Goal: Task Accomplishment & Management: Manage account settings

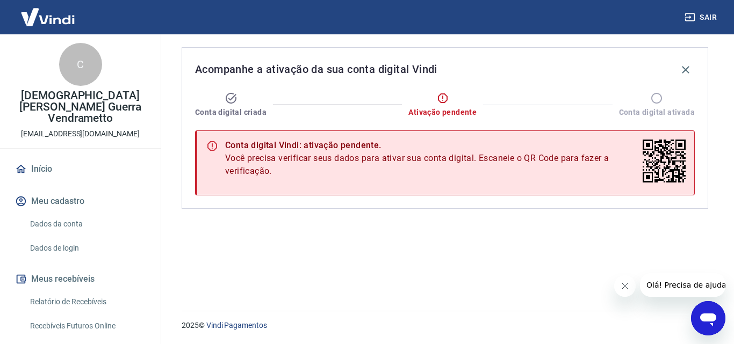
click at [72, 66] on div "C" at bounding box center [80, 64] width 43 height 43
drag, startPoint x: 71, startPoint y: 43, endPoint x: 76, endPoint y: 87, distance: 44.3
click at [76, 87] on div "C Cristiane Orgino Guerra Vendrametto cris.guerrav88@gmail.com" at bounding box center [80, 91] width 161 height 114
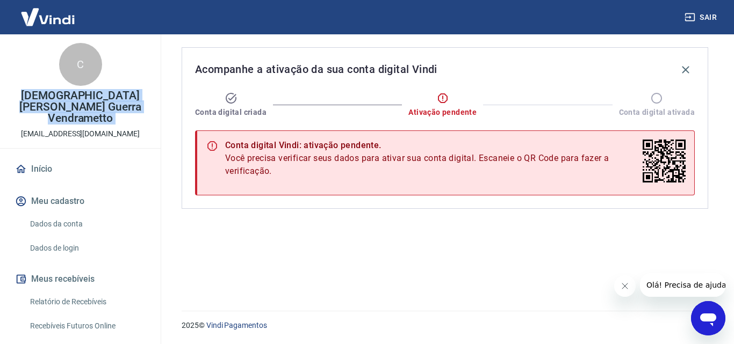
click at [76, 87] on div "C Cristiane Orgino Guerra Vendrametto cris.guerrav88@gmail.com" at bounding box center [80, 91] width 161 height 114
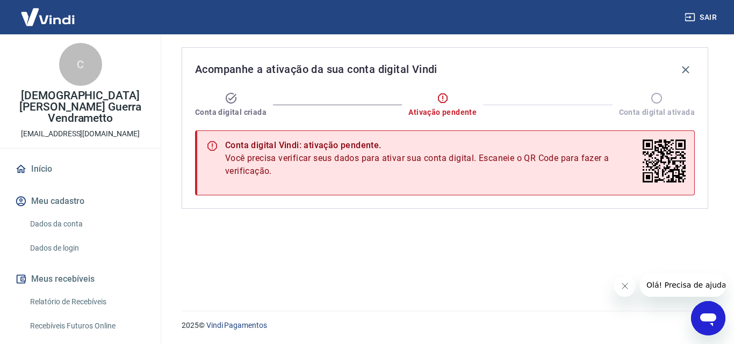
click at [307, 264] on div "Acompanhe a ativação da sua conta digital Vindi Conta digital criada Ativação p…" at bounding box center [445, 166] width 552 height 264
click at [685, 73] on icon "button" at bounding box center [685, 69] width 13 height 13
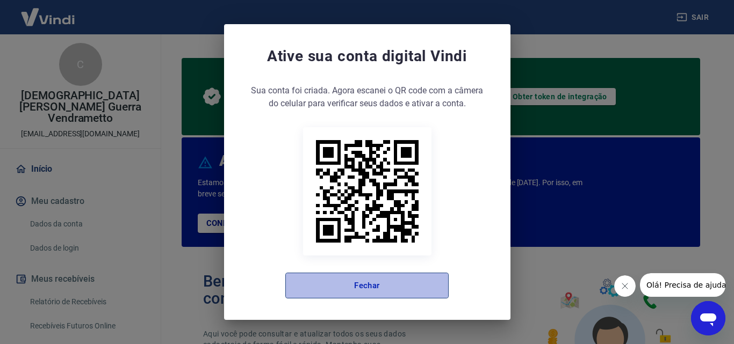
click at [395, 281] on button "Fechar" at bounding box center [366, 286] width 163 height 26
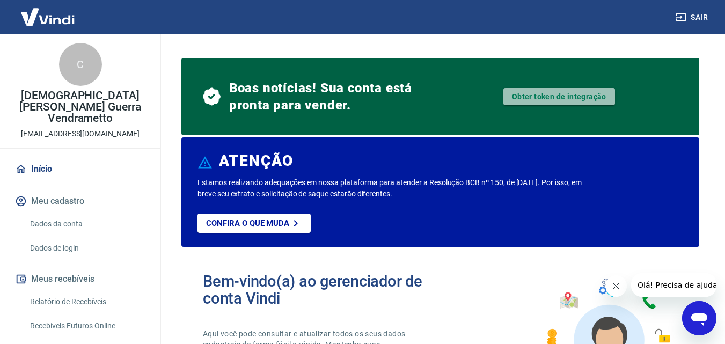
click at [545, 95] on link "Obter token de integração" at bounding box center [560, 96] width 112 height 17
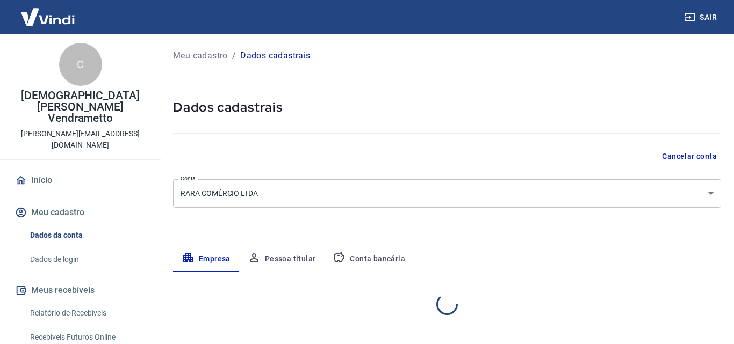
select select "PR"
select select "business"
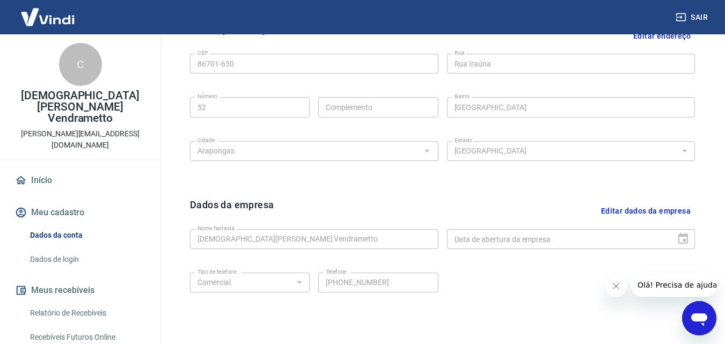
scroll to position [371, 0]
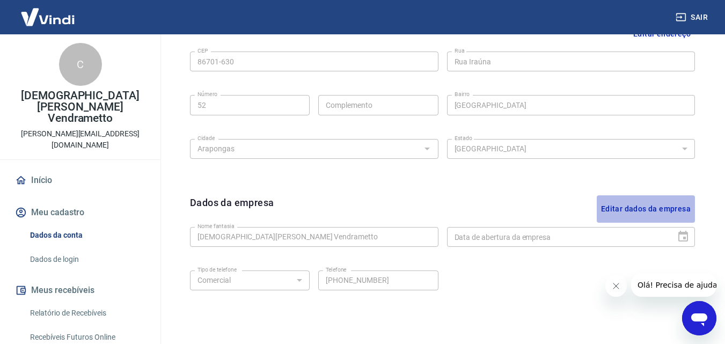
click at [659, 209] on button "Editar dados da empresa" at bounding box center [646, 208] width 98 height 27
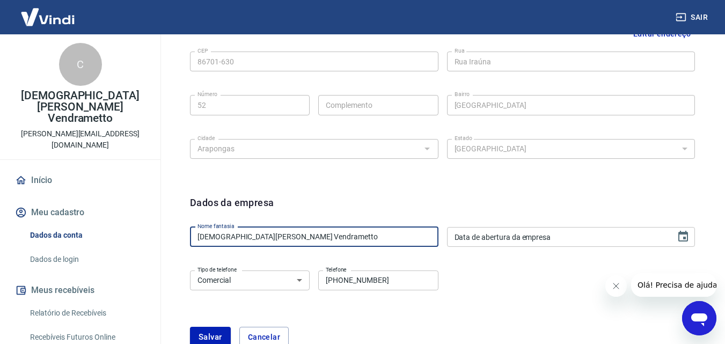
click at [338, 232] on input "[DEMOGRAPHIC_DATA][PERSON_NAME] Guerra Vendrametto" at bounding box center [314, 237] width 249 height 20
type input "C"
type input "Rara Essencial"
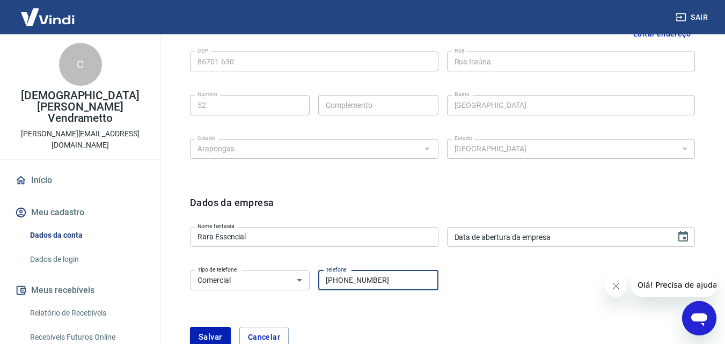
click at [404, 288] on input "(43) 99115-9538" at bounding box center [378, 281] width 120 height 20
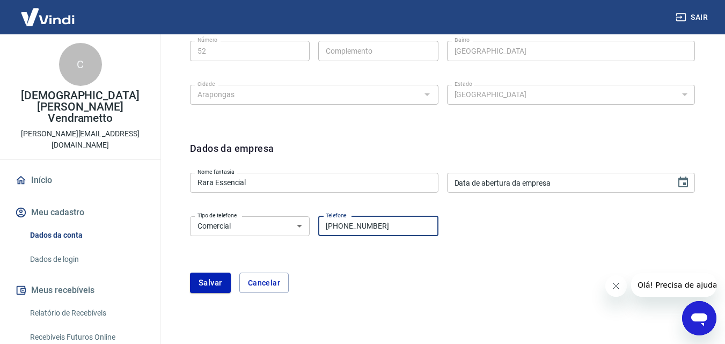
scroll to position [426, 0]
type input "[PHONE_NUMBER]"
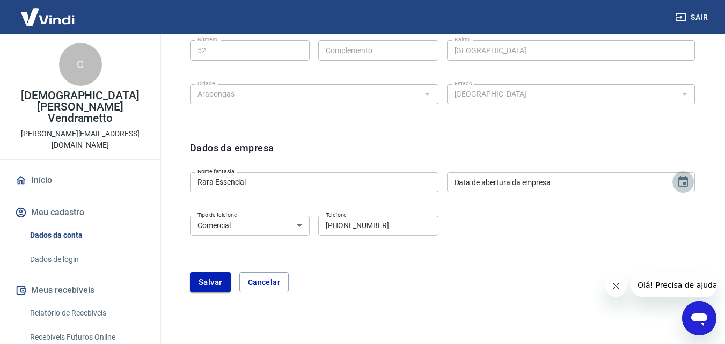
click at [685, 186] on icon "Choose date" at bounding box center [683, 182] width 13 height 13
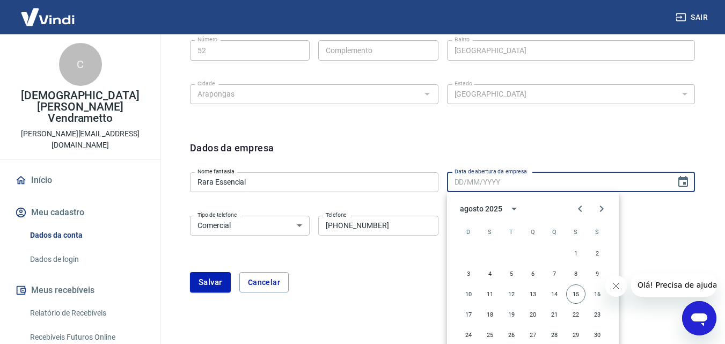
scroll to position [453, 0]
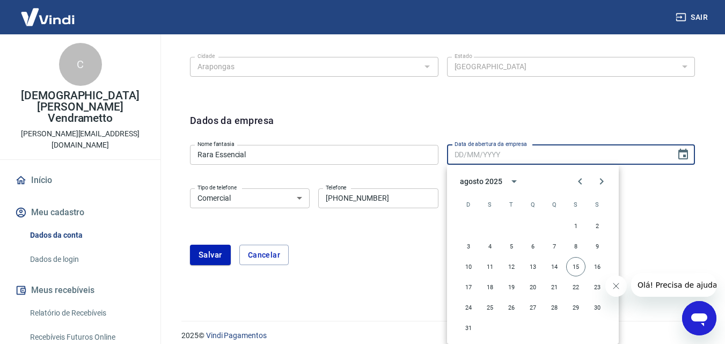
click at [361, 291] on div "Editar razão social Razão social RARA COMÉRCIO LTDA Razão social CNPJ 51.253.58…" at bounding box center [443, 68] width 540 height 455
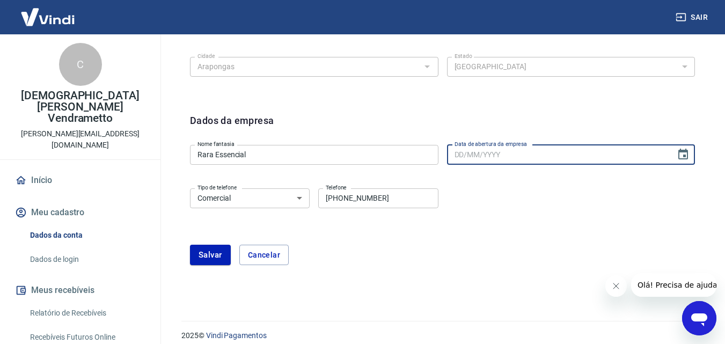
click at [546, 162] on input "Data de abertura da empresa" at bounding box center [558, 155] width 222 height 20
type input "[DATE]"
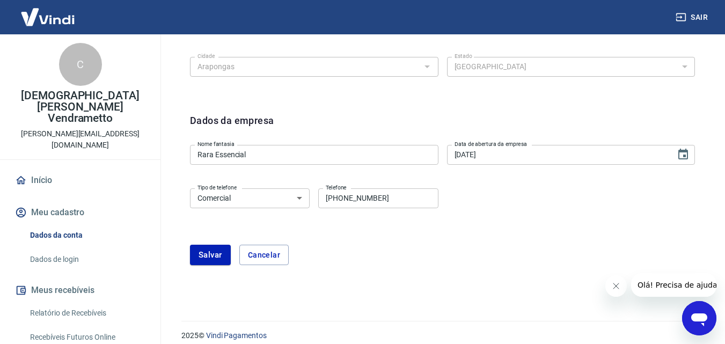
click at [527, 206] on div "Tipo de telefone Residencial Comercial Tipo de telefone Telefone (43) 99140-086…" at bounding box center [442, 205] width 505 height 43
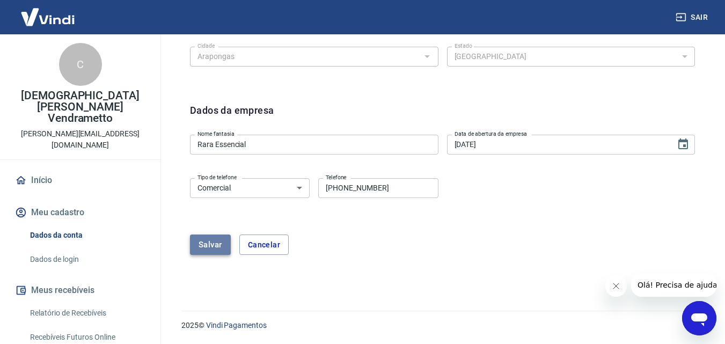
click at [200, 250] on button "Salvar" at bounding box center [210, 245] width 41 height 20
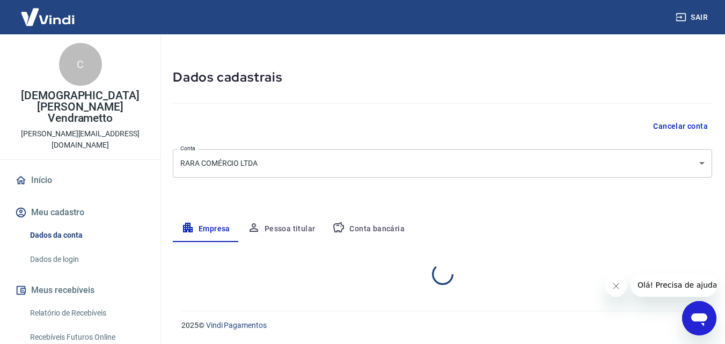
select select "PR"
select select "business"
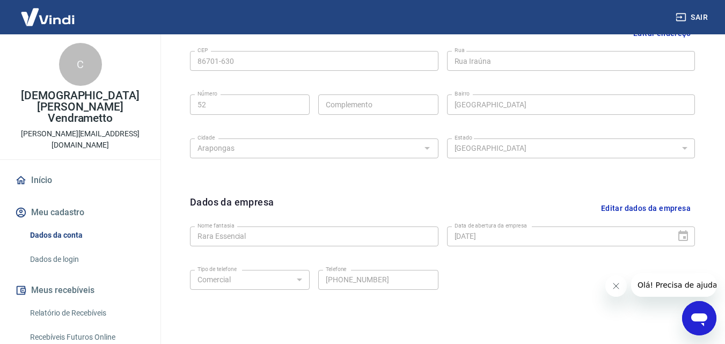
scroll to position [371, 0]
click at [67, 224] on link "Dados da conta" at bounding box center [87, 235] width 122 height 22
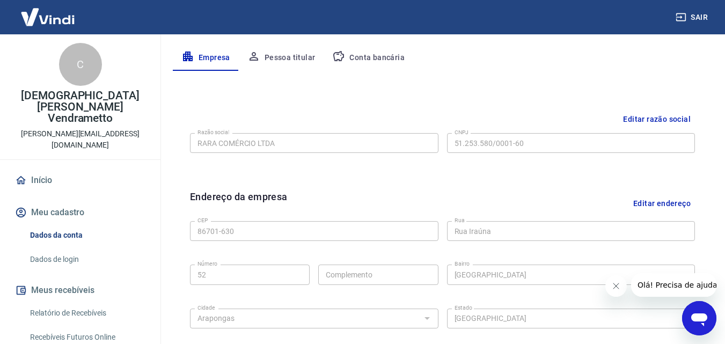
scroll to position [201, 0]
click at [280, 60] on button "Pessoa titular" at bounding box center [281, 59] width 85 height 26
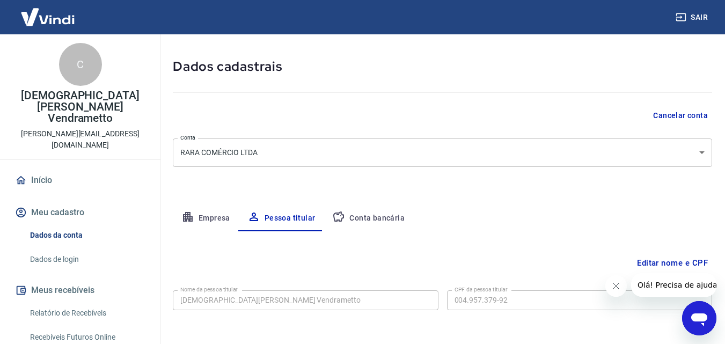
scroll to position [85, 0]
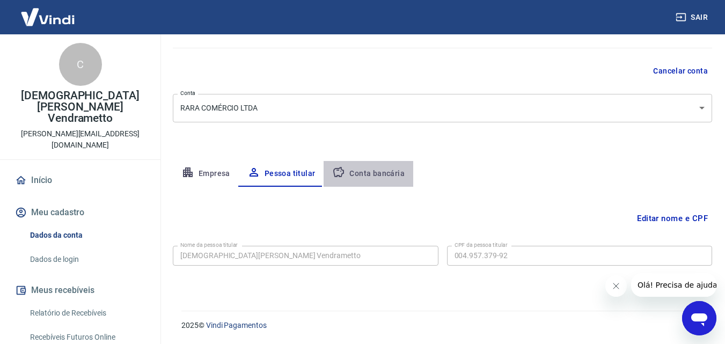
click at [380, 173] on button "Conta bancária" at bounding box center [369, 174] width 90 height 26
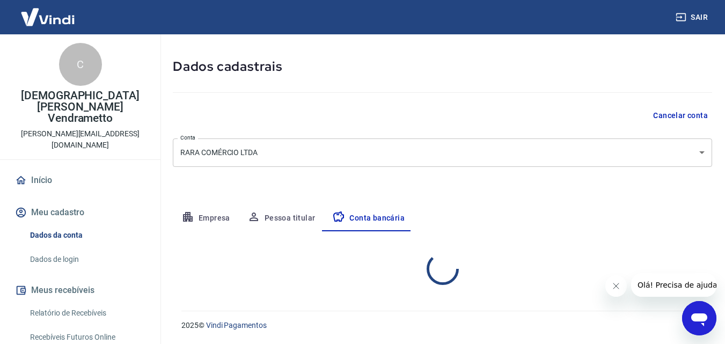
select select "1"
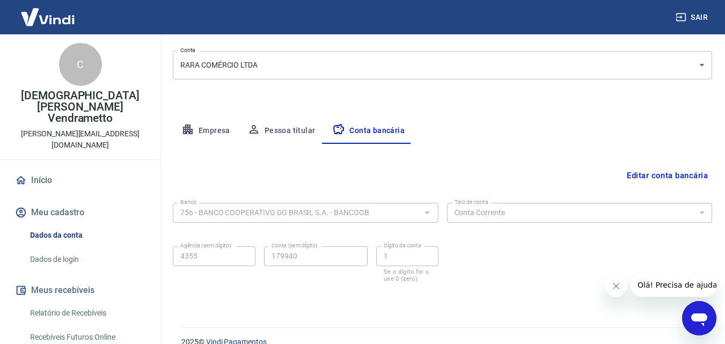
scroll to position [145, 0]
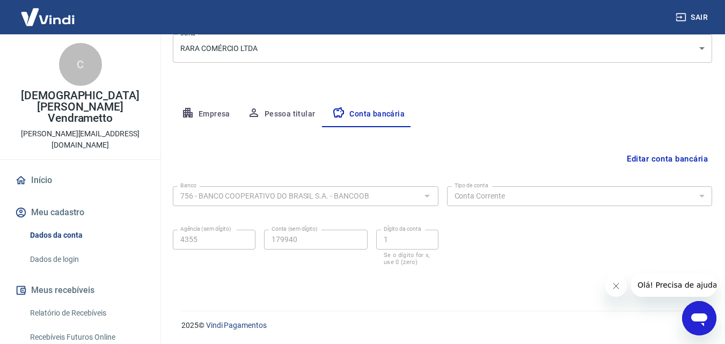
click at [305, 159] on div "Editar conta bancária" at bounding box center [443, 159] width 540 height 20
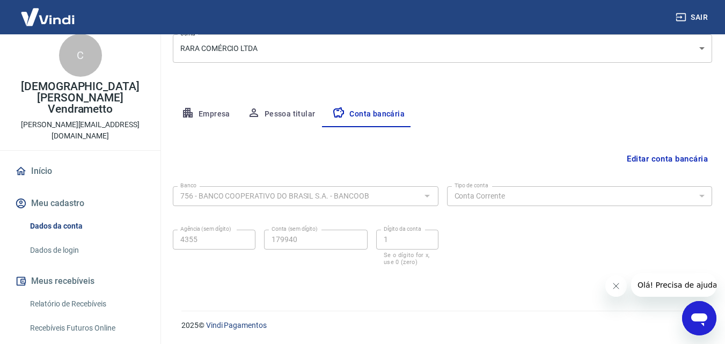
scroll to position [5, 0]
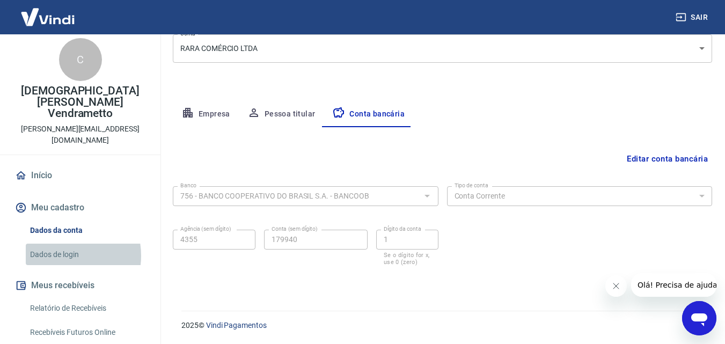
click at [61, 244] on link "Dados de login" at bounding box center [87, 255] width 122 height 22
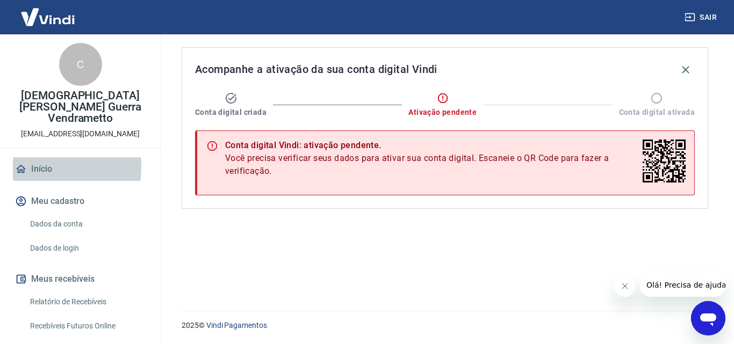
click at [39, 157] on link "Início" at bounding box center [80, 169] width 135 height 24
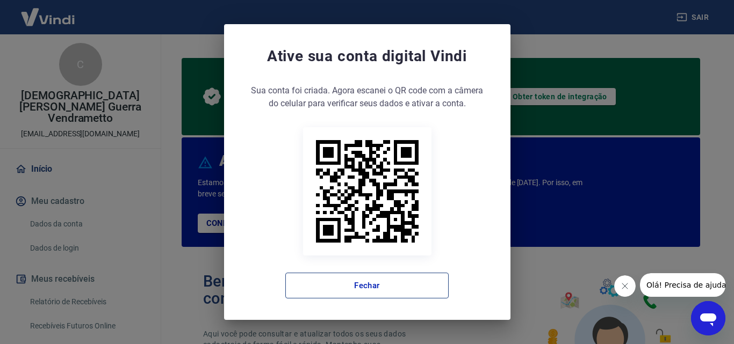
click at [343, 289] on button "Fechar" at bounding box center [366, 286] width 163 height 26
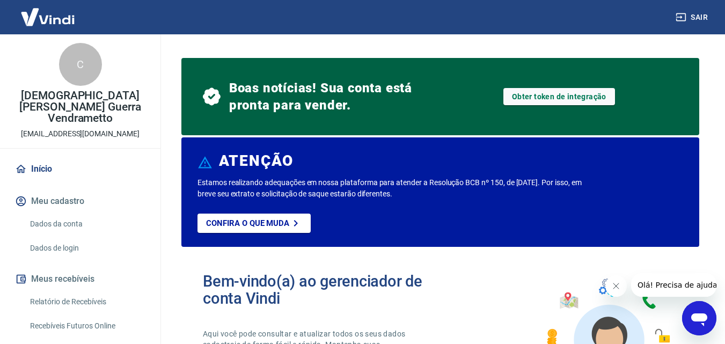
click at [343, 289] on h2 "Bem-vindo(a) ao gerenciador de conta Vindi" at bounding box center [322, 290] width 238 height 34
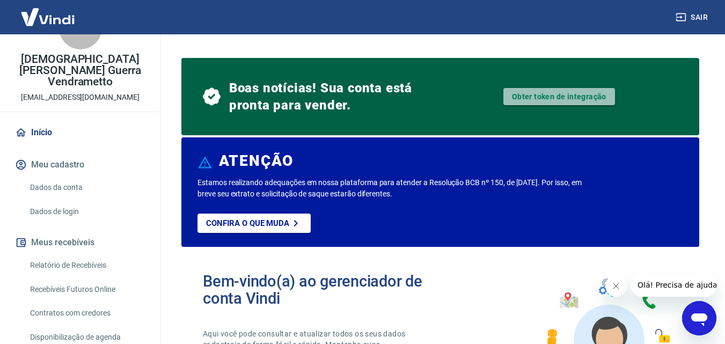
click at [540, 91] on link "Obter token de integração" at bounding box center [560, 96] width 112 height 17
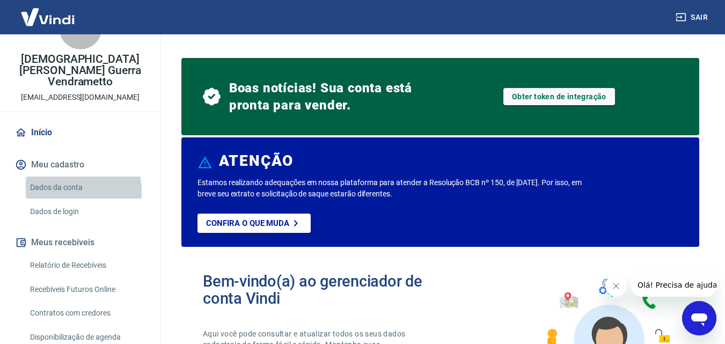
click at [59, 180] on link "Dados da conta" at bounding box center [87, 188] width 122 height 22
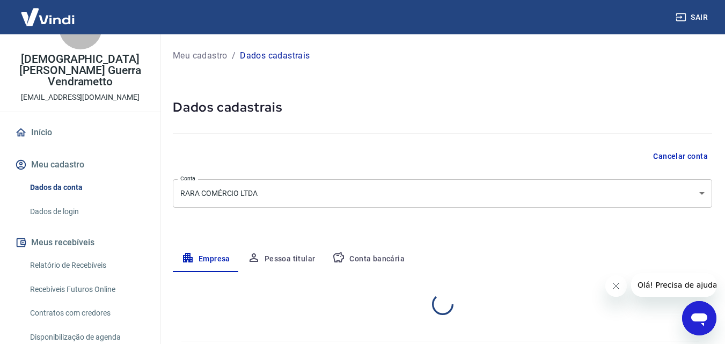
select select "PR"
select select "business"
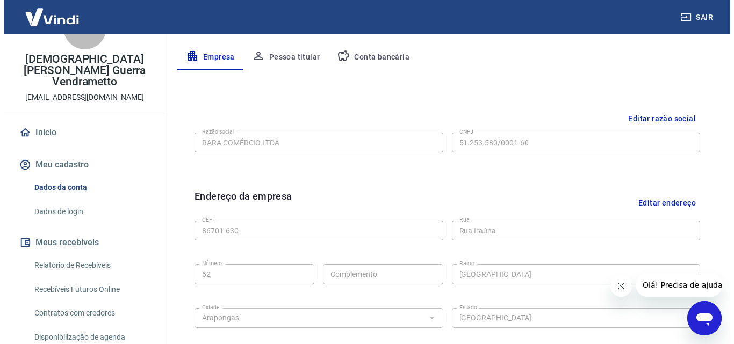
scroll to position [206, 0]
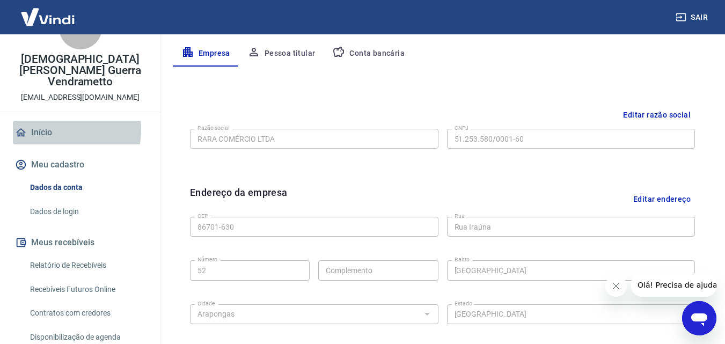
click at [48, 121] on link "Início" at bounding box center [80, 133] width 135 height 24
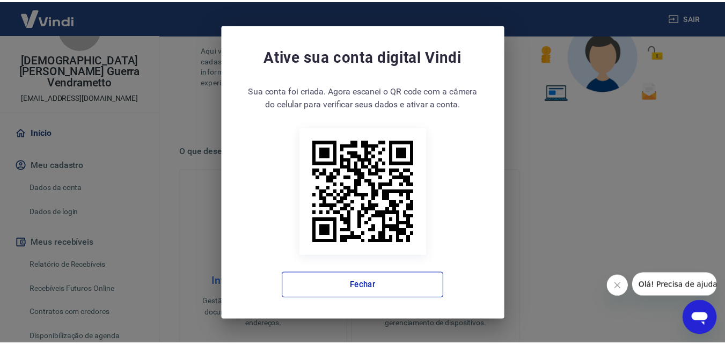
scroll to position [285, 0]
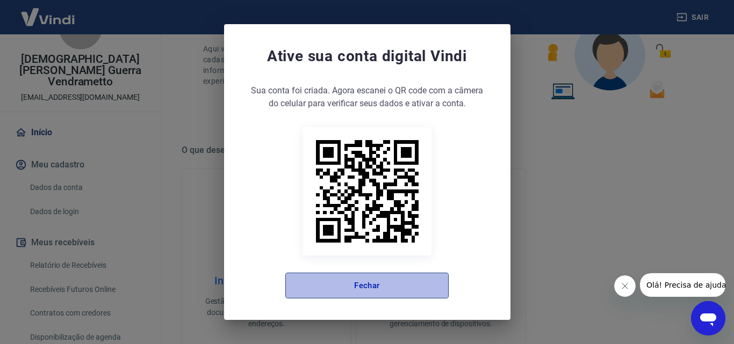
click at [342, 281] on button "Fechar" at bounding box center [366, 286] width 163 height 26
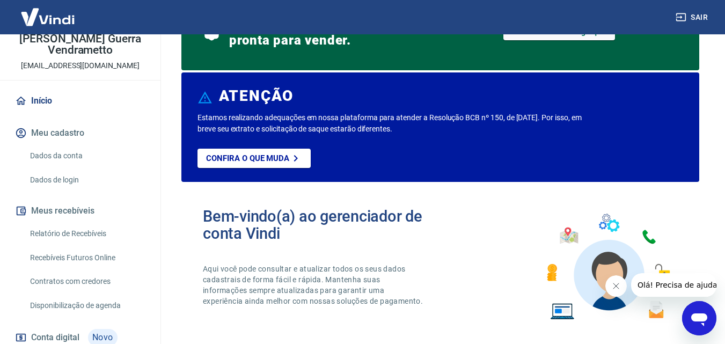
scroll to position [64, 0]
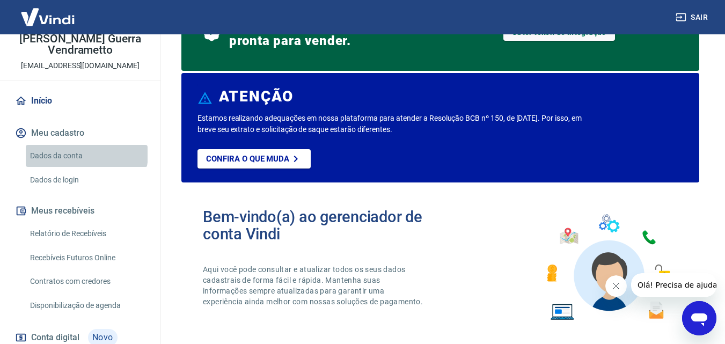
click at [86, 145] on link "Dados da conta" at bounding box center [87, 156] width 122 height 22
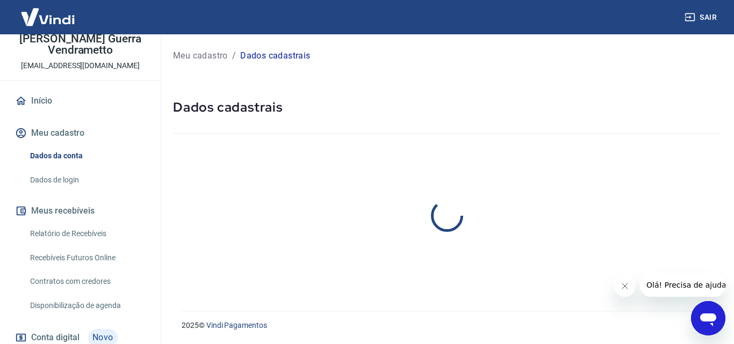
select select "PR"
select select "business"
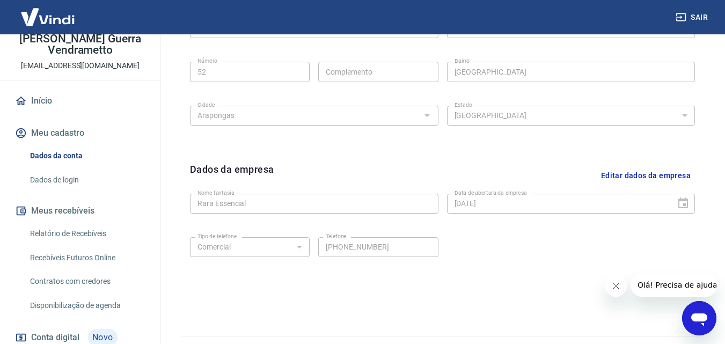
scroll to position [430, 0]
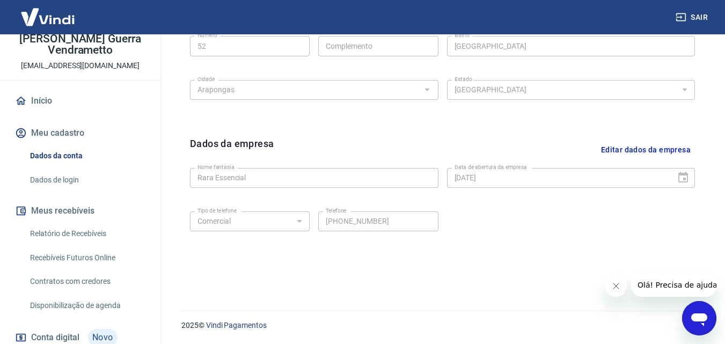
click at [686, 292] on button "Olá! Precisa de ajuda?" at bounding box center [679, 285] width 97 height 24
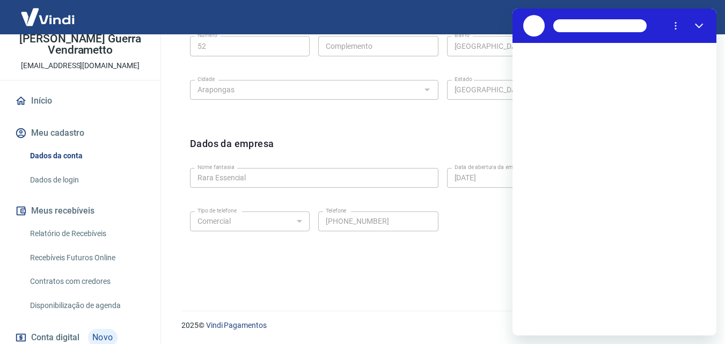
scroll to position [0, 0]
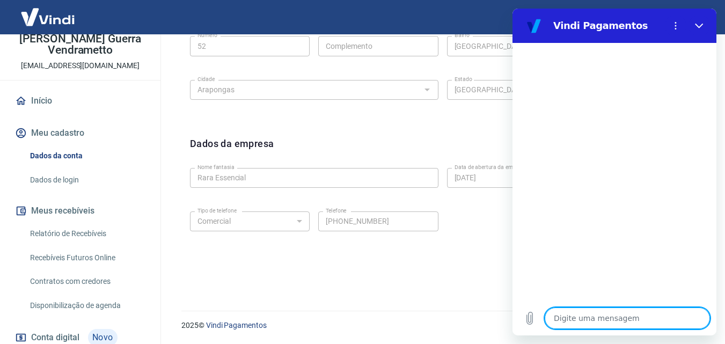
type textarea "o"
type textarea "x"
type textarea "on"
type textarea "x"
type textarea "ond"
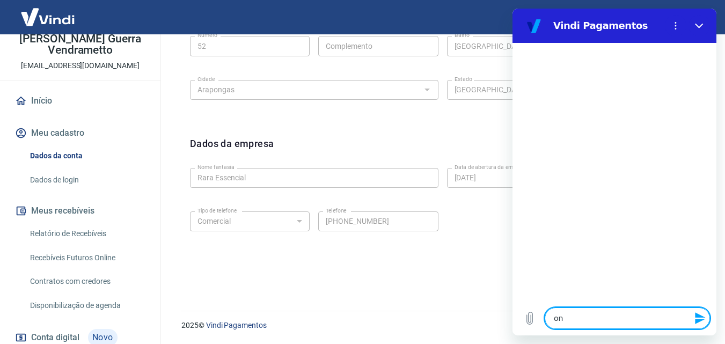
type textarea "x"
type textarea "onde"
type textarea "x"
type textarea "onde"
type textarea "x"
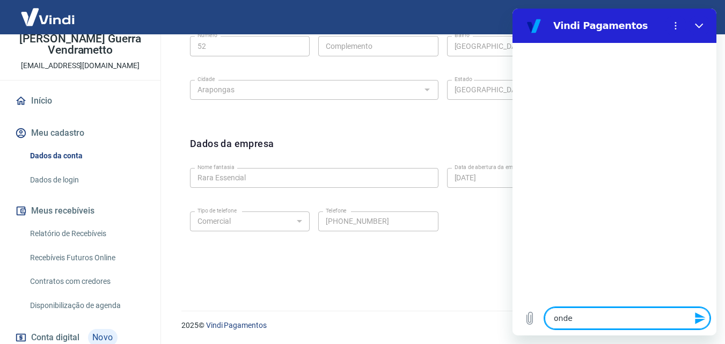
type textarea "onde e"
type textarea "x"
type textarea "onde en"
type textarea "x"
type textarea "onde env"
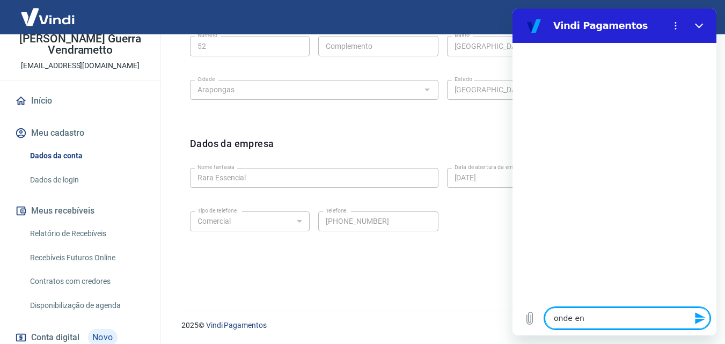
type textarea "x"
type textarea "onde envi"
type textarea "x"
type textarea "onde envio"
type textarea "x"
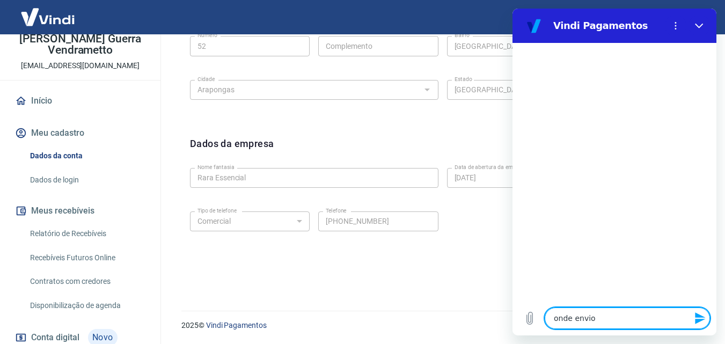
type textarea "onde envio"
type textarea "x"
type textarea "onde envio o"
type textarea "x"
type textarea "onde envio os"
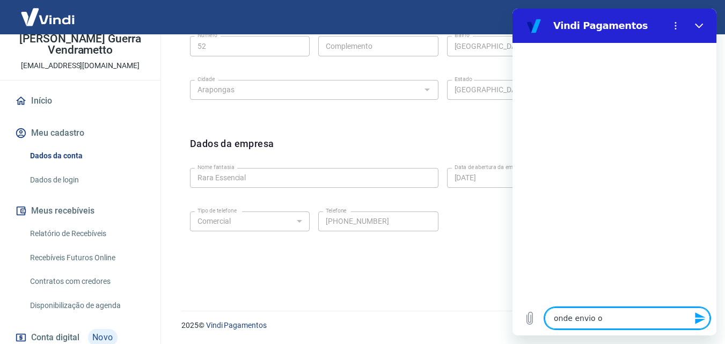
type textarea "x"
type textarea "onde envio os"
type textarea "x"
type textarea "onde envio os d"
type textarea "x"
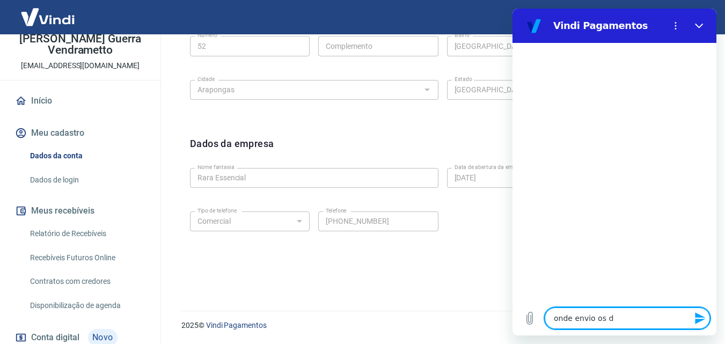
type textarea "onde envio os do"
type textarea "x"
type textarea "onde envio os doc"
type textarea "x"
type textarea "onde envio os docu"
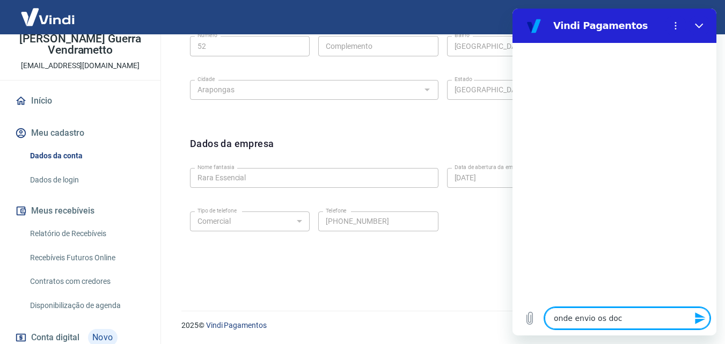
type textarea "x"
type textarea "onde envio os docum"
type textarea "x"
type textarea "onde envio os docume"
type textarea "x"
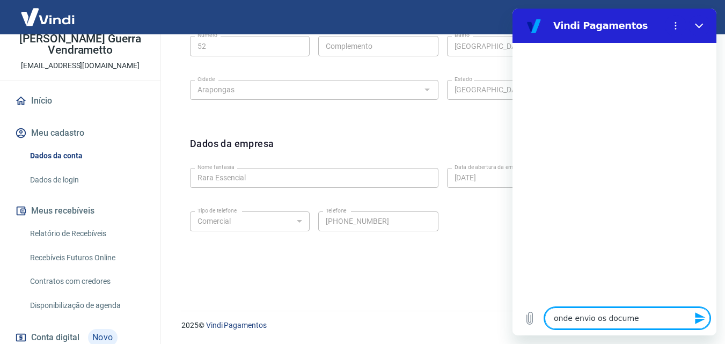
type textarea "onde envio os documen"
type textarea "x"
type textarea "onde envio os document"
type textarea "x"
type textarea "onde envio os documento"
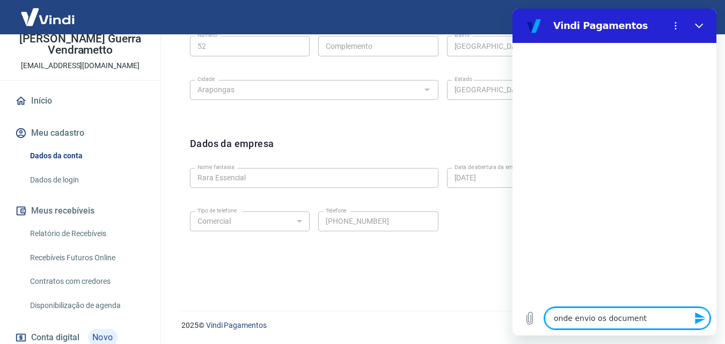
type textarea "x"
type textarea "onde envio os documentos"
type textarea "x"
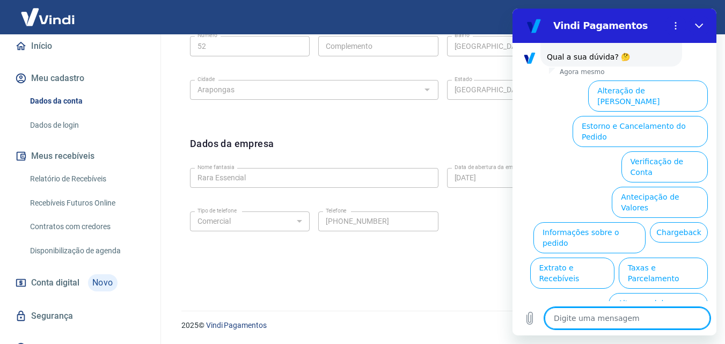
scroll to position [128, 0]
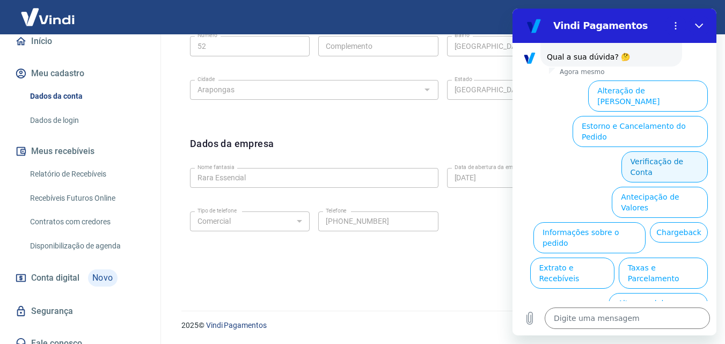
click at [648, 151] on button "Verificação de Conta" at bounding box center [665, 166] width 86 height 31
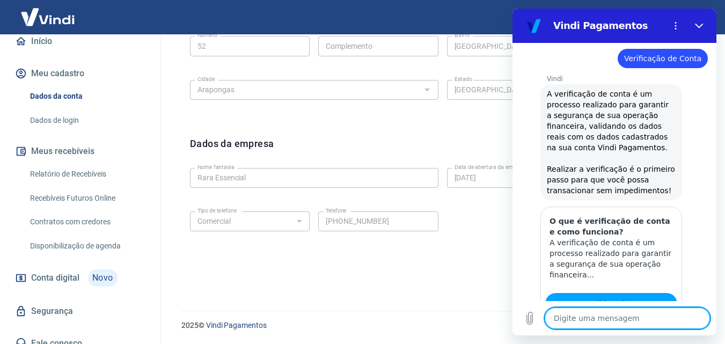
scroll to position [106, 0]
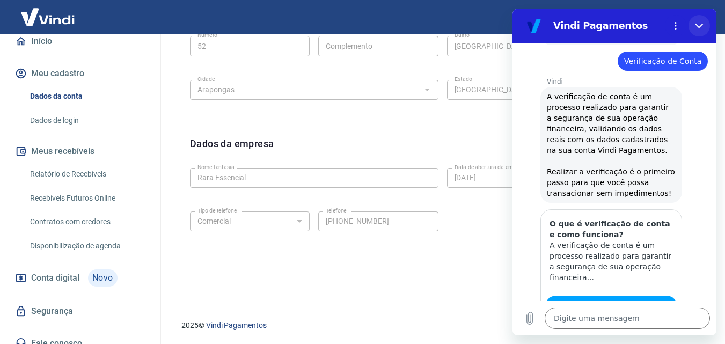
click at [703, 23] on icon "Fechar" at bounding box center [699, 25] width 9 height 9
type textarea "x"
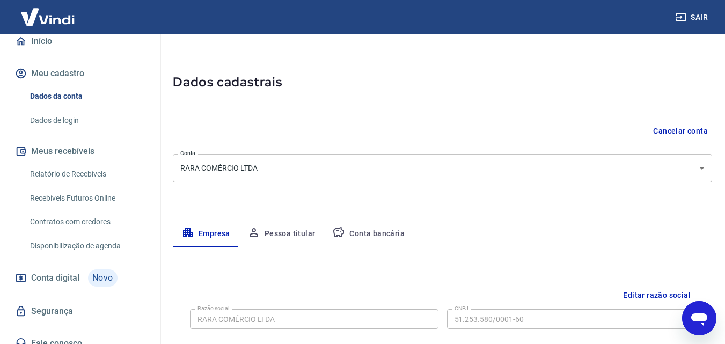
scroll to position [0, 0]
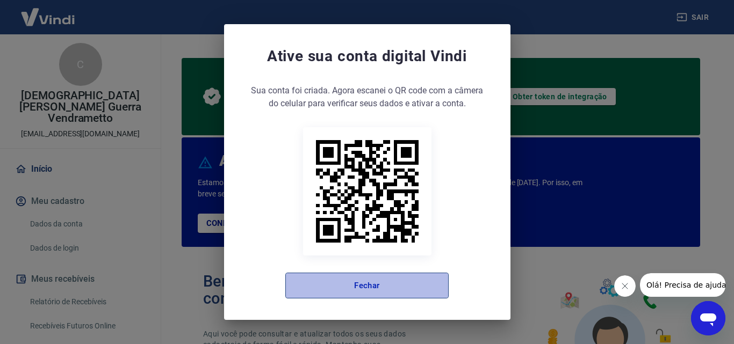
click at [332, 293] on button "Fechar" at bounding box center [366, 286] width 163 height 26
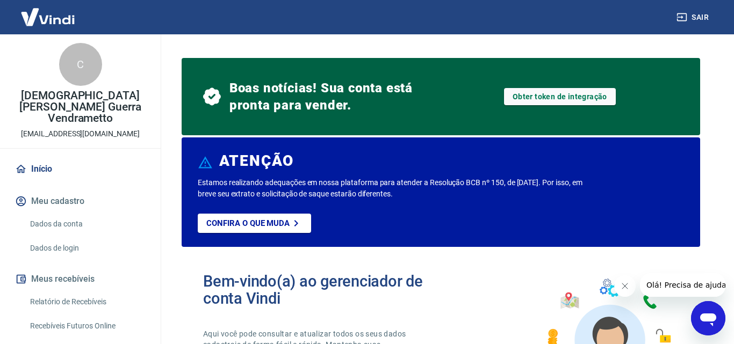
click at [332, 293] on button "Fechar" at bounding box center [366, 286] width 163 height 26
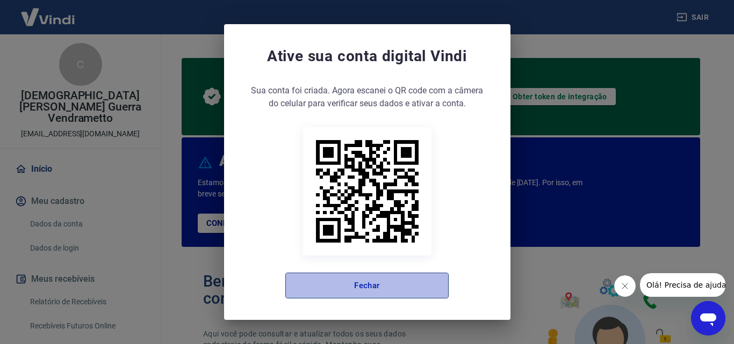
click at [332, 293] on button "Fechar" at bounding box center [366, 286] width 163 height 26
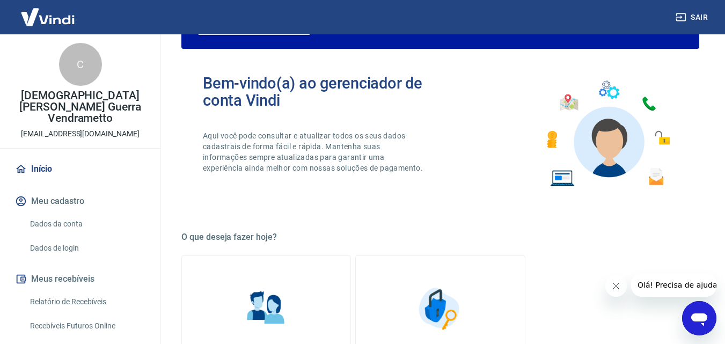
scroll to position [199, 0]
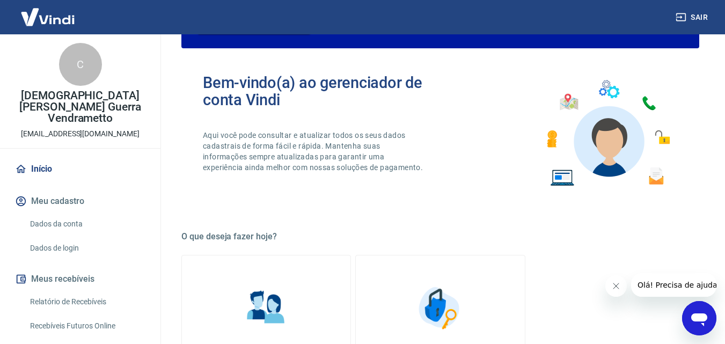
click at [287, 238] on h5 "O que deseja fazer hoje?" at bounding box center [441, 236] width 518 height 11
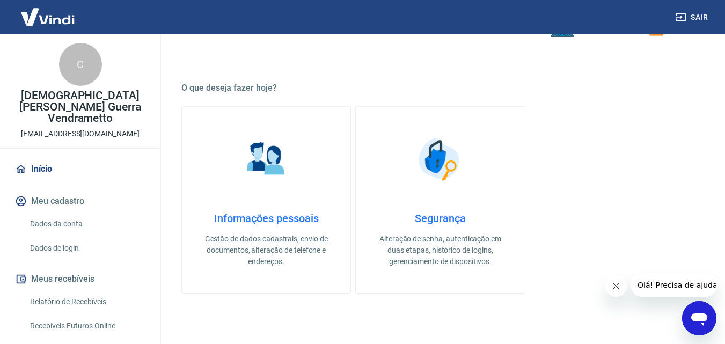
scroll to position [357, 0]
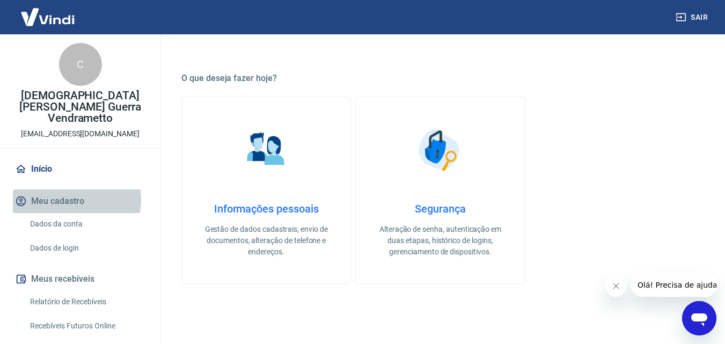
click at [72, 190] on button "Meu cadastro" at bounding box center [80, 202] width 135 height 24
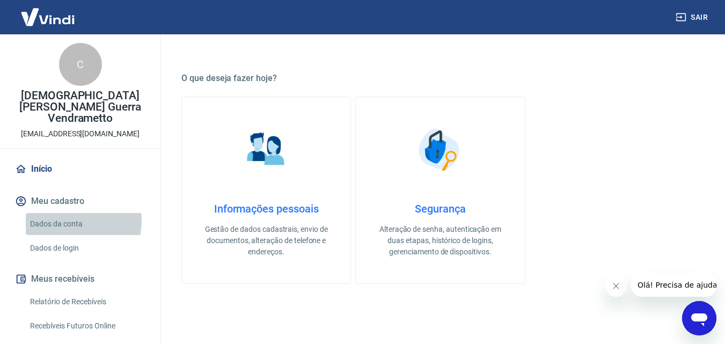
click at [68, 213] on link "Dados da conta" at bounding box center [87, 224] width 122 height 22
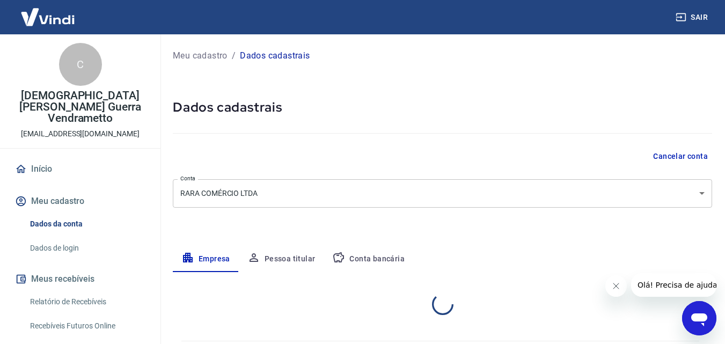
select select "PR"
select select "business"
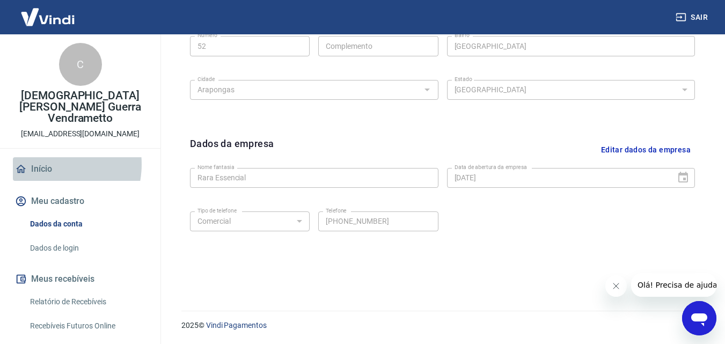
click at [46, 157] on link "Início" at bounding box center [80, 169] width 135 height 24
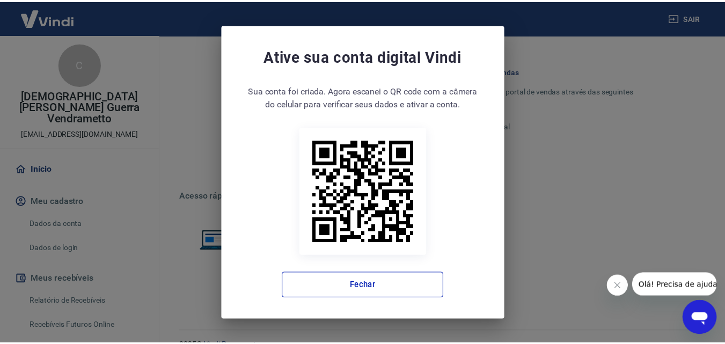
scroll to position [714, 0]
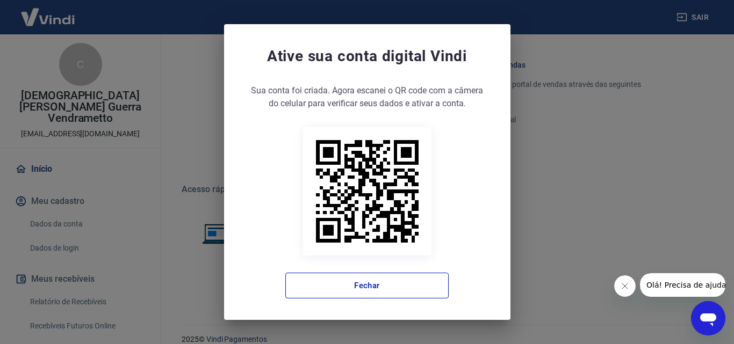
click at [534, 173] on div "Ative sua conta digital [PERSON_NAME] conta foi criada. Agora clique no botão a…" at bounding box center [367, 172] width 734 height 344
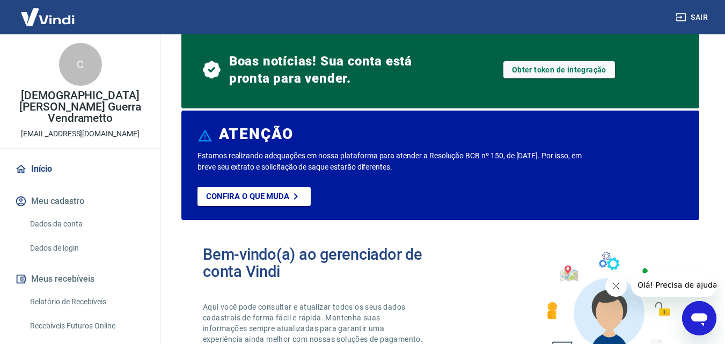
scroll to position [0, 0]
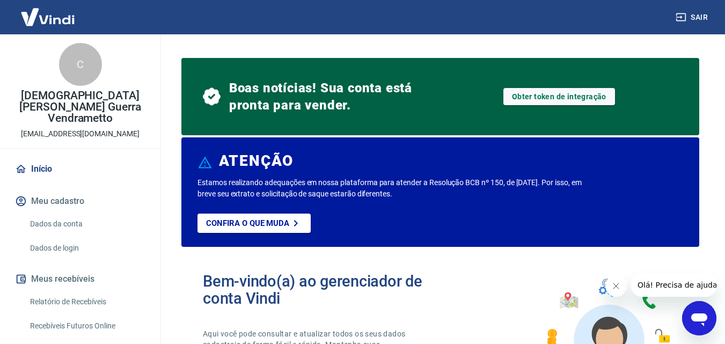
click at [80, 110] on p "[DEMOGRAPHIC_DATA][PERSON_NAME] Guerra Vendrametto" at bounding box center [80, 107] width 143 height 34
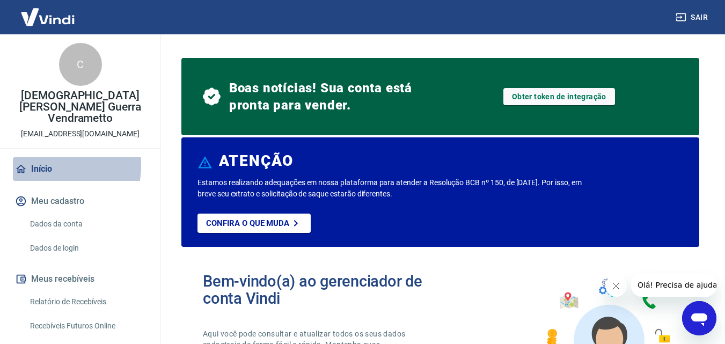
click at [34, 157] on link "Início" at bounding box center [80, 169] width 135 height 24
click at [46, 158] on link "Início" at bounding box center [80, 169] width 135 height 24
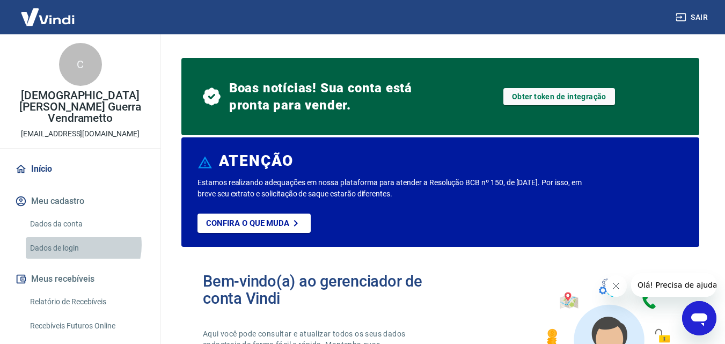
click at [75, 237] on link "Dados de login" at bounding box center [87, 248] width 122 height 22
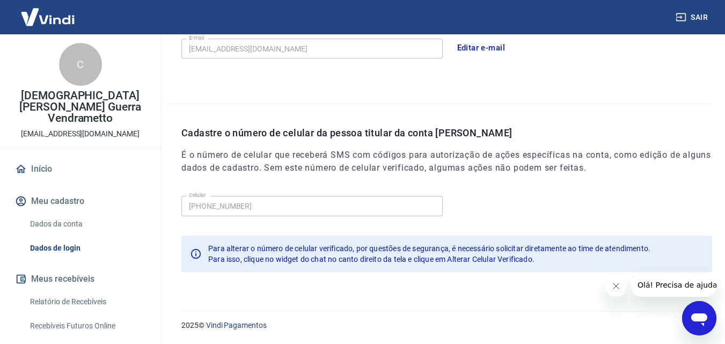
scroll to position [338, 0]
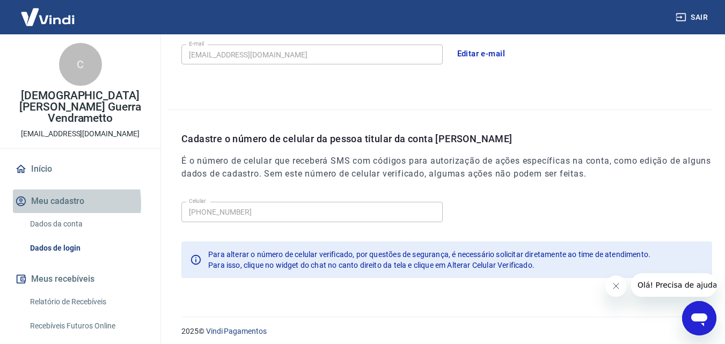
click at [35, 193] on button "Meu cadastro" at bounding box center [80, 202] width 135 height 24
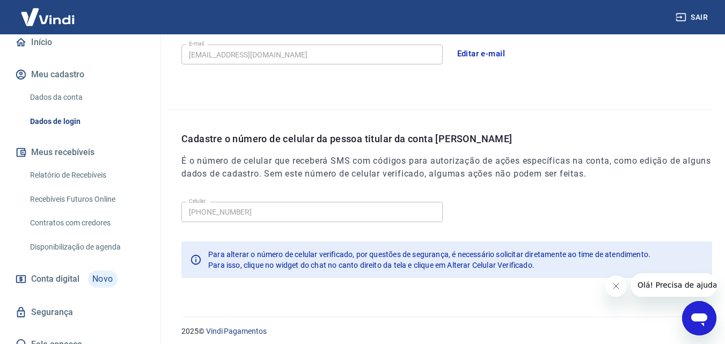
scroll to position [128, 0]
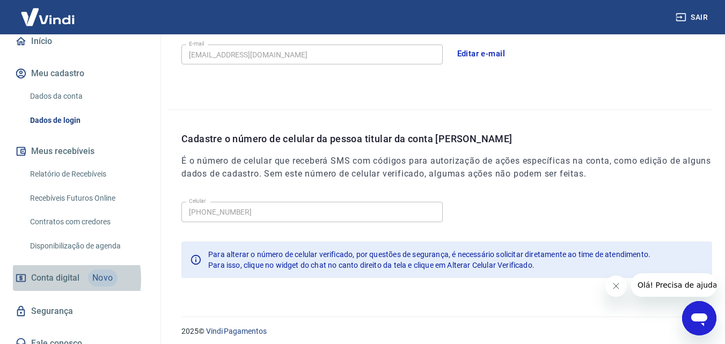
click at [43, 271] on span "Conta digital" at bounding box center [55, 278] width 48 height 15
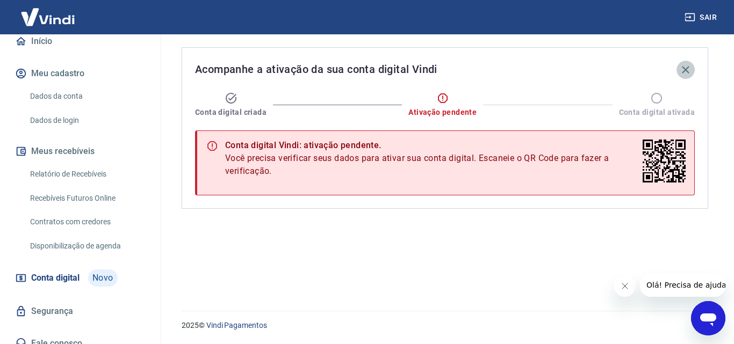
click at [687, 70] on icon "button" at bounding box center [685, 69] width 13 height 13
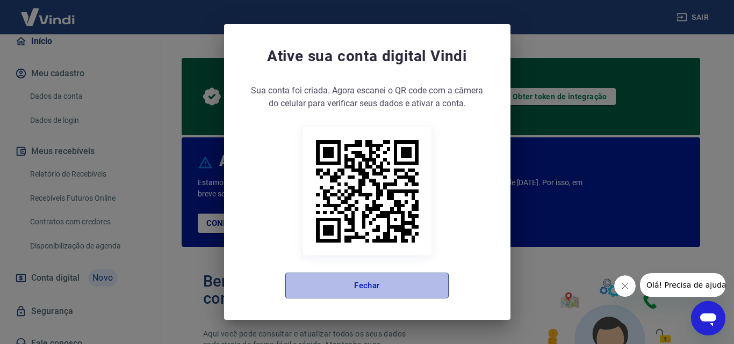
click at [349, 276] on button "Fechar" at bounding box center [366, 286] width 163 height 26
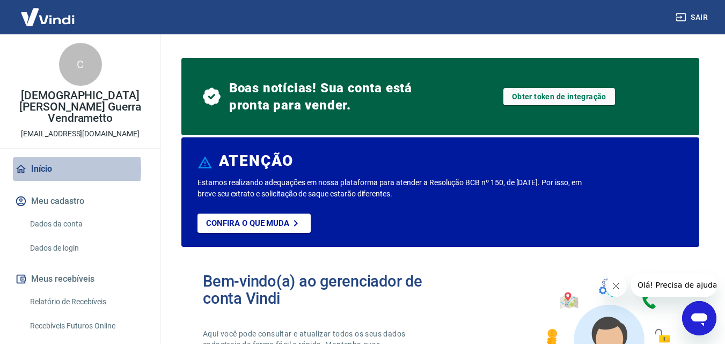
click at [48, 158] on link "Início" at bounding box center [80, 169] width 135 height 24
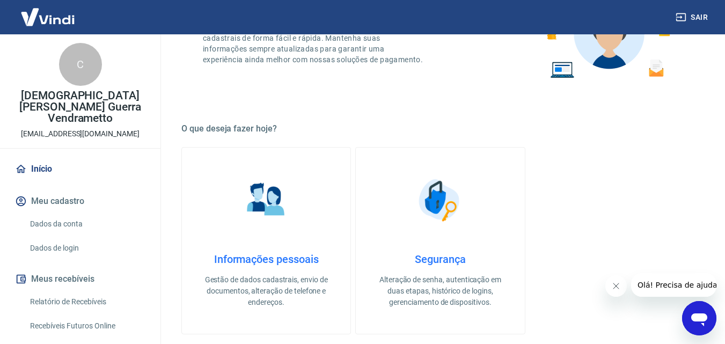
scroll to position [310, 0]
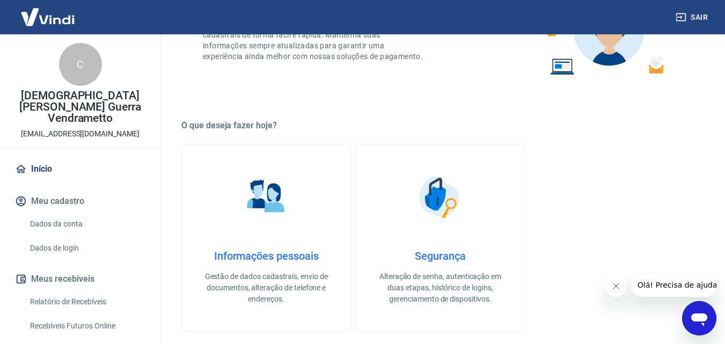
click at [254, 259] on h4 "Informações pessoais" at bounding box center [266, 256] width 134 height 13
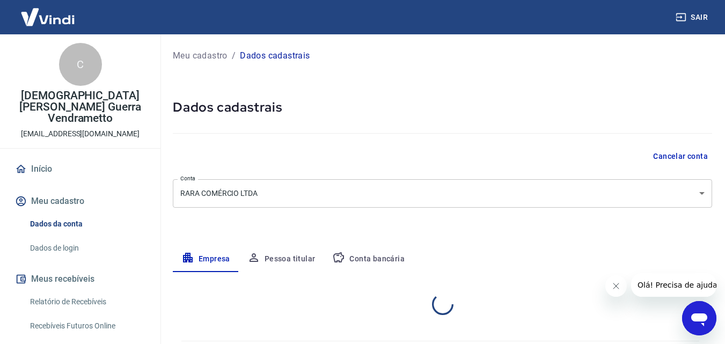
select select "PR"
select select "business"
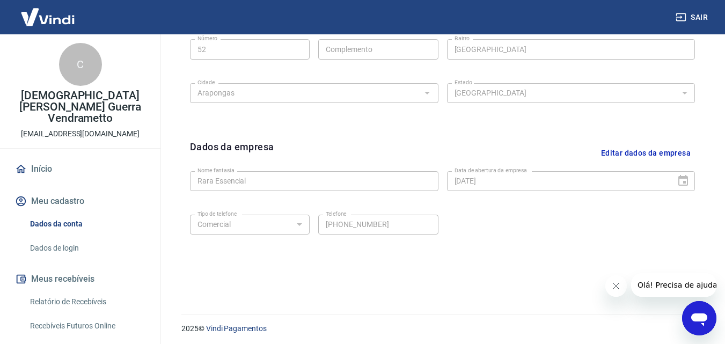
scroll to position [430, 0]
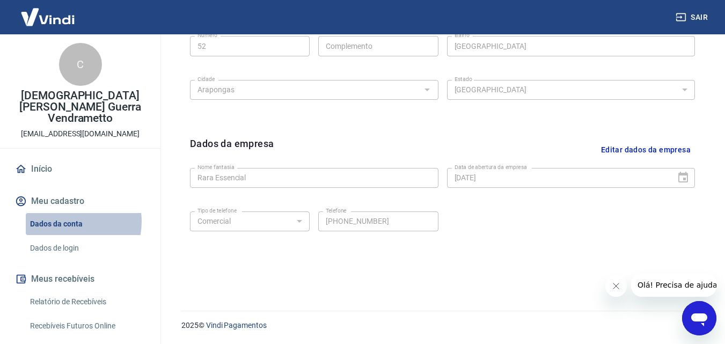
click at [70, 213] on link "Dados da conta" at bounding box center [87, 224] width 122 height 22
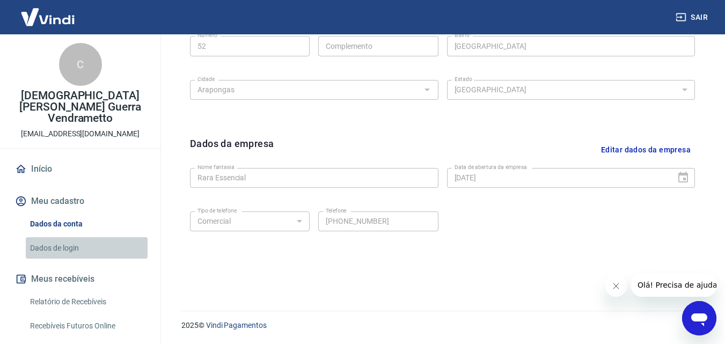
drag, startPoint x: 71, startPoint y: 216, endPoint x: 118, endPoint y: 233, distance: 48.9
click at [118, 237] on link "Dados de login" at bounding box center [87, 248] width 122 height 22
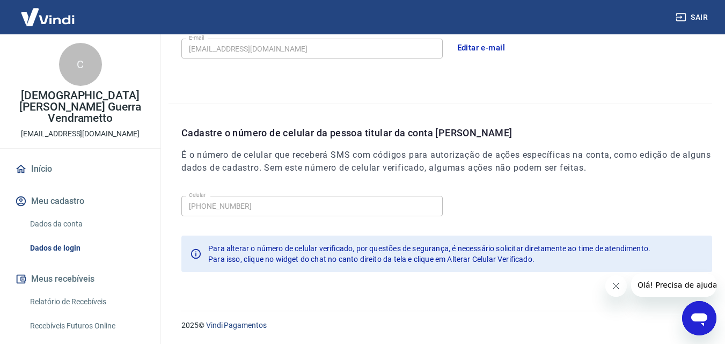
scroll to position [344, 0]
click at [78, 213] on link "Dados da conta" at bounding box center [87, 224] width 122 height 22
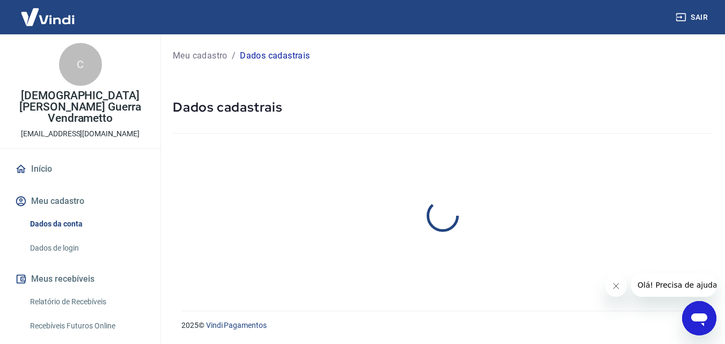
select select "PR"
select select "business"
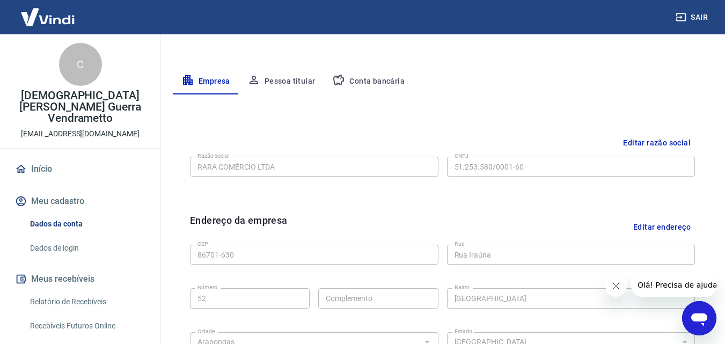
scroll to position [177, 0]
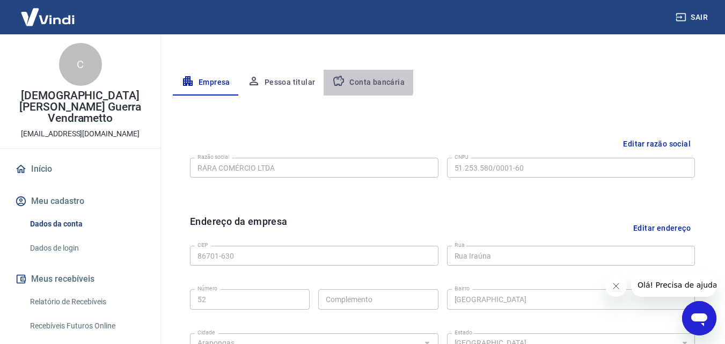
click at [357, 77] on button "Conta bancária" at bounding box center [369, 83] width 90 height 26
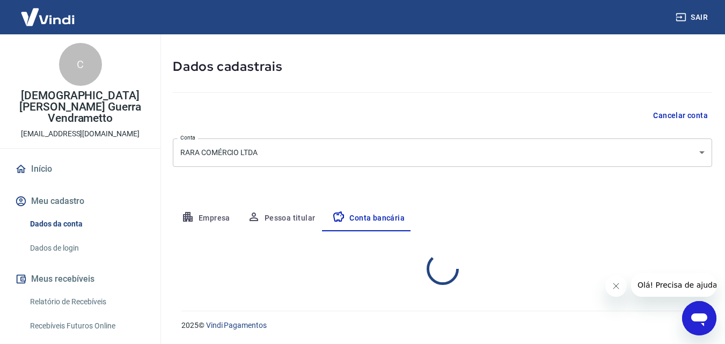
scroll to position [145, 0]
select select "1"
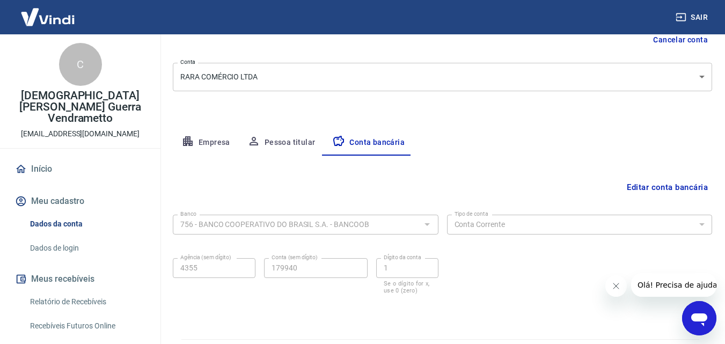
scroll to position [116, 0]
click at [46, 159] on link "Início" at bounding box center [80, 169] width 135 height 24
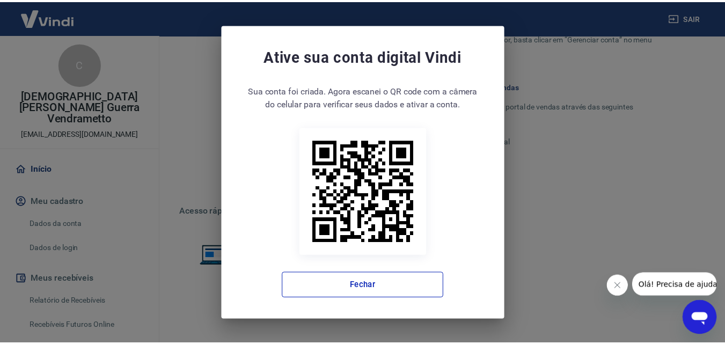
scroll to position [699, 0]
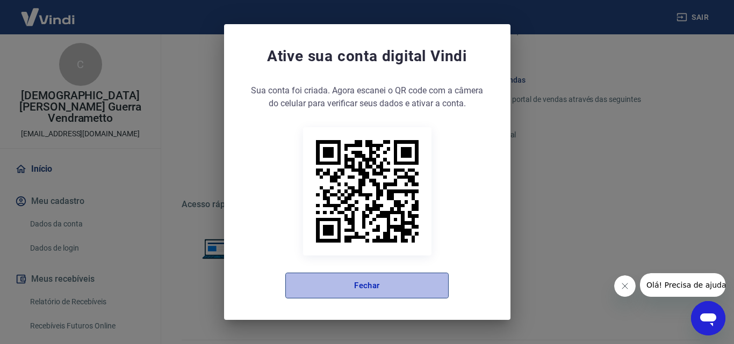
click at [315, 275] on button "Fechar" at bounding box center [366, 286] width 163 height 26
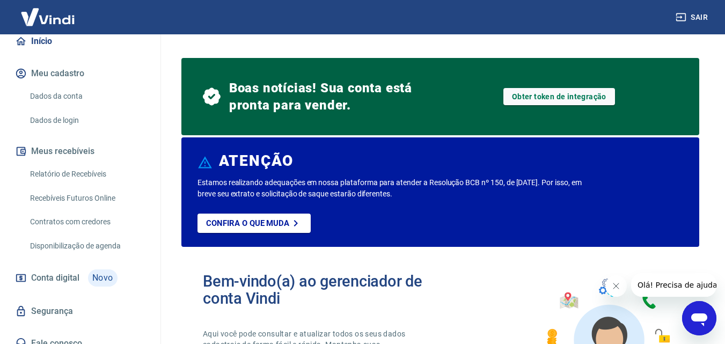
scroll to position [0, 0]
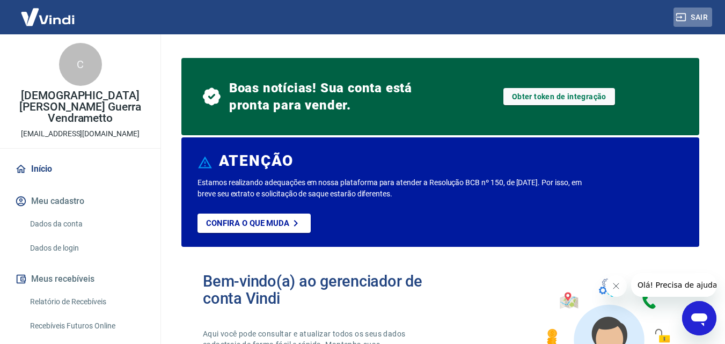
click at [702, 17] on button "Sair" at bounding box center [693, 18] width 39 height 20
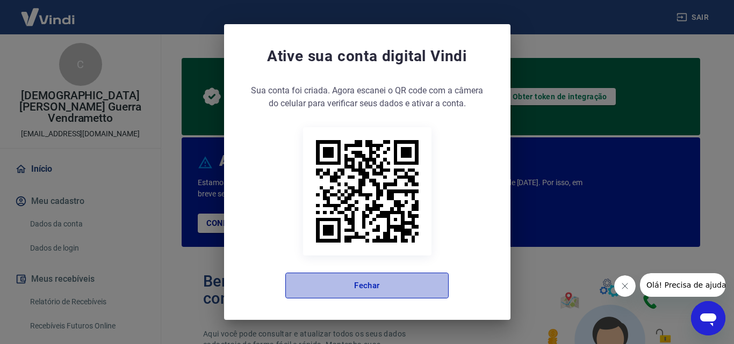
click at [361, 280] on button "Fechar" at bounding box center [366, 286] width 163 height 26
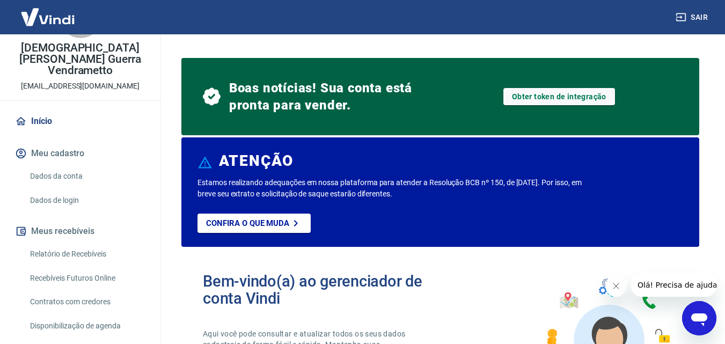
scroll to position [48, 0]
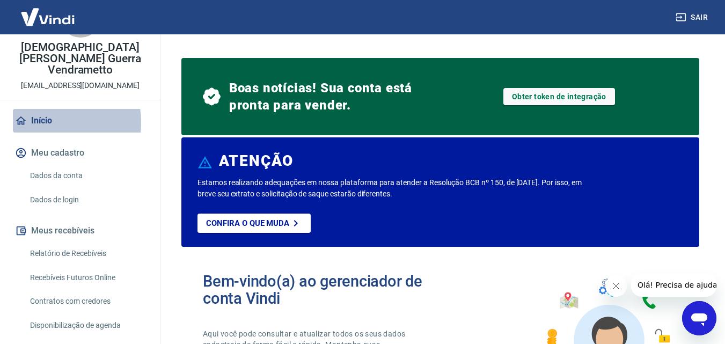
click at [46, 111] on link "Início" at bounding box center [80, 121] width 135 height 24
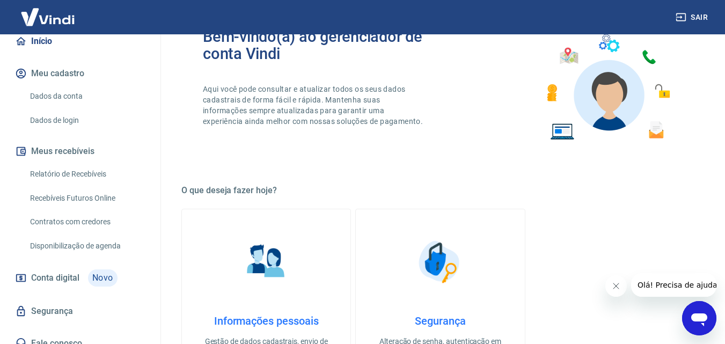
scroll to position [307, 0]
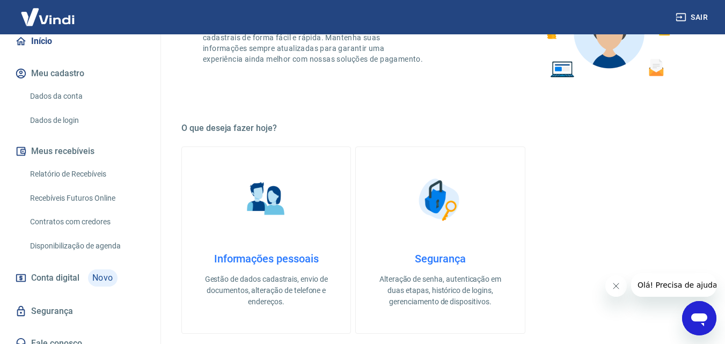
click at [265, 291] on p "Gestão de dados cadastrais, envio de documentos, alteração de telefone e endere…" at bounding box center [266, 291] width 134 height 34
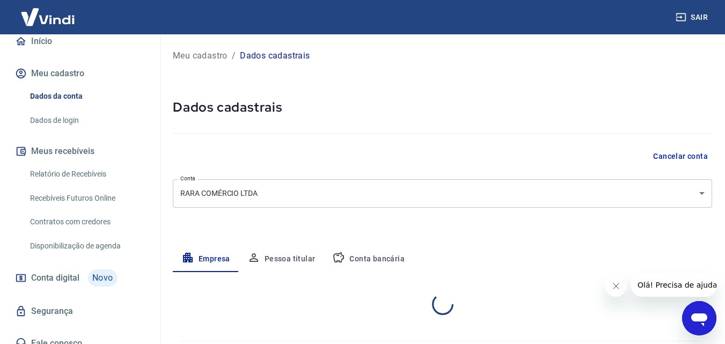
select select "PR"
select select "business"
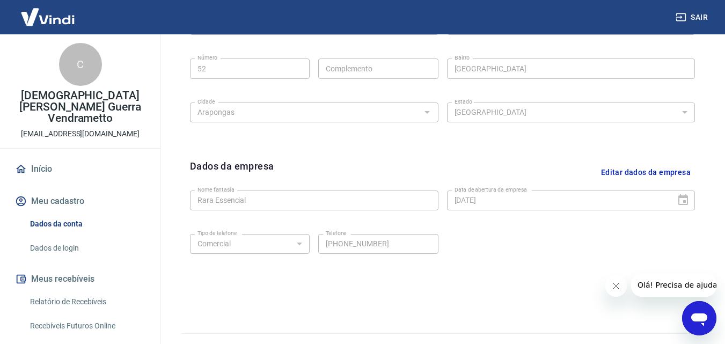
click at [75, 70] on div "C" at bounding box center [80, 64] width 43 height 43
click at [80, 97] on p "Cristiane Orgino Guerra Vendrametto" at bounding box center [80, 107] width 143 height 34
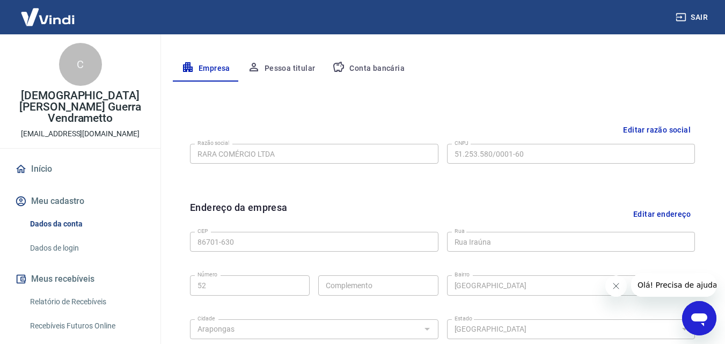
scroll to position [188, 0]
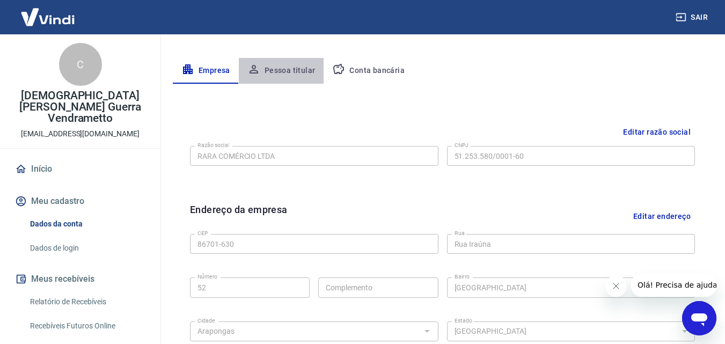
click at [302, 68] on button "Pessoa titular" at bounding box center [281, 71] width 85 height 26
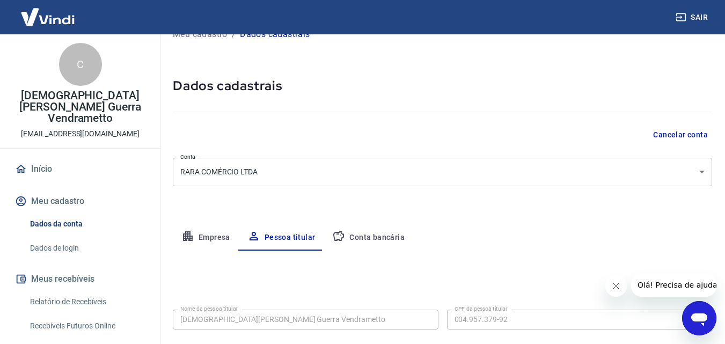
scroll to position [0, 0]
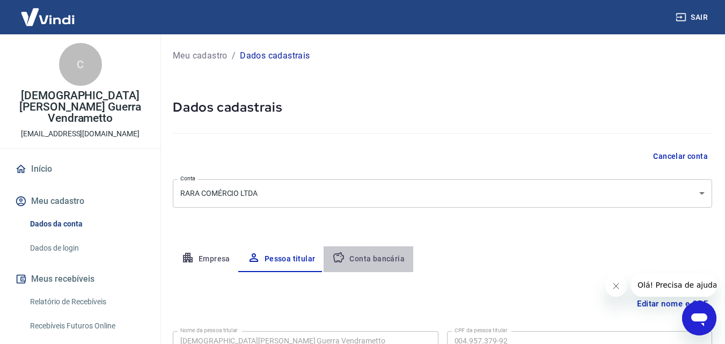
click at [383, 263] on button "Conta bancária" at bounding box center [369, 259] width 90 height 26
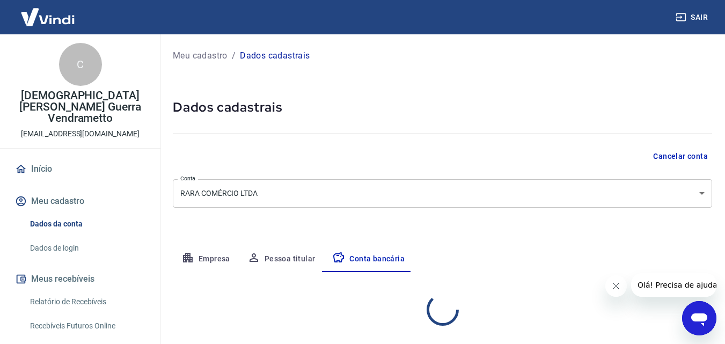
select select "1"
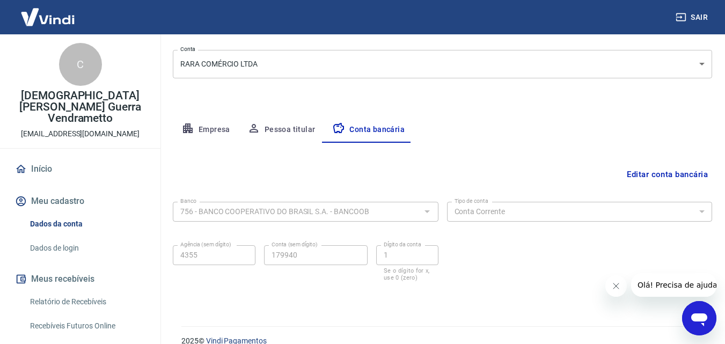
scroll to position [145, 0]
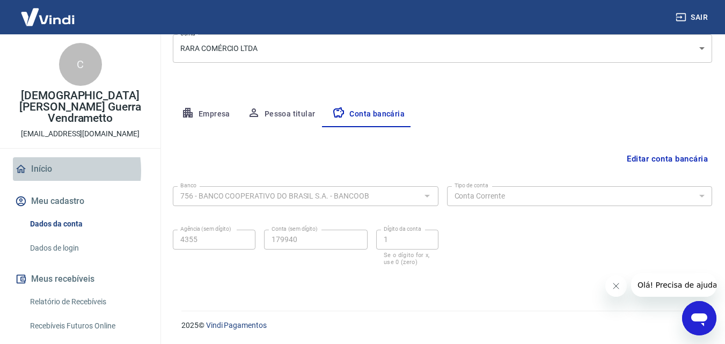
click at [39, 159] on link "Início" at bounding box center [80, 169] width 135 height 24
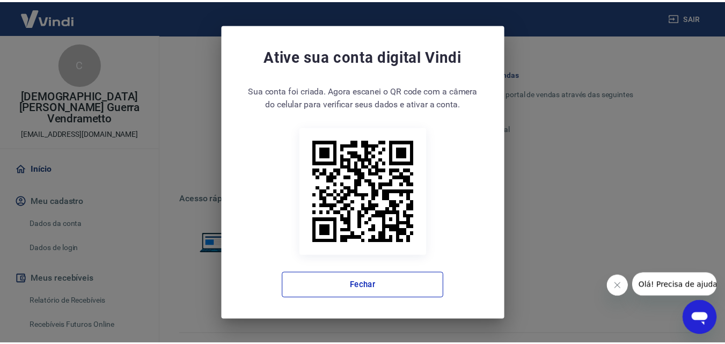
scroll to position [714, 0]
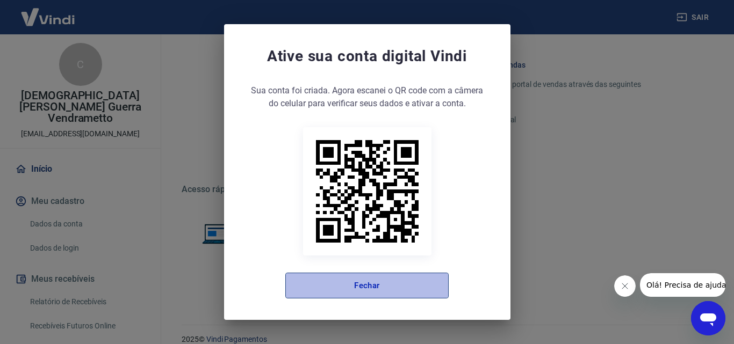
click at [333, 286] on button "Fechar" at bounding box center [366, 286] width 163 height 26
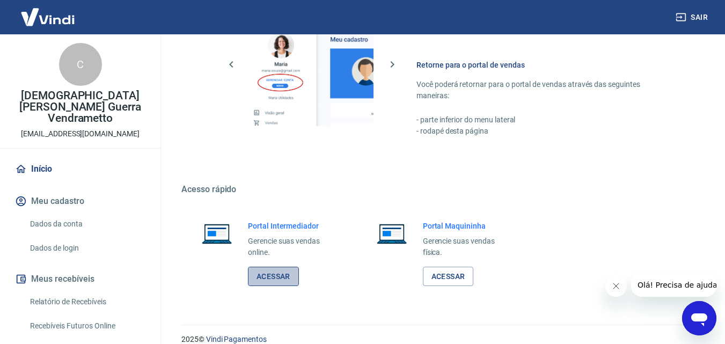
click at [280, 277] on link "Acessar" at bounding box center [273, 277] width 51 height 20
